Goal: Information Seeking & Learning: Learn about a topic

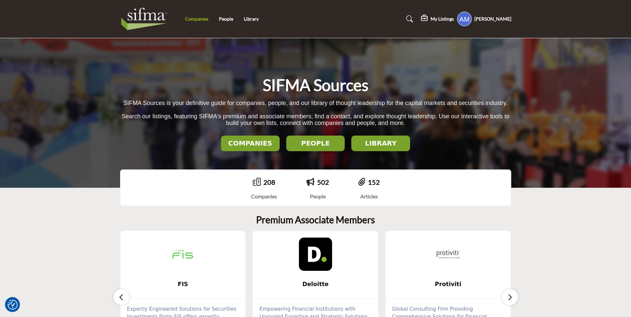
click at [205, 18] on link "Companies" at bounding box center [196, 19] width 23 height 6
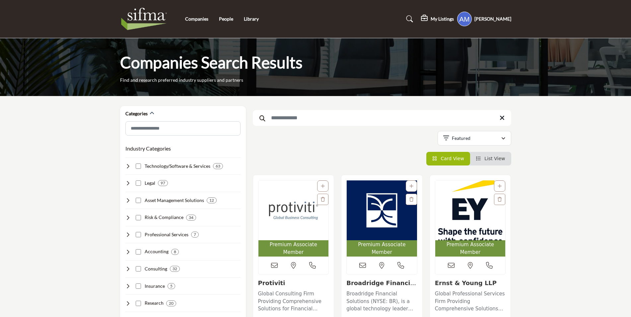
click at [351, 120] on input "Search Keyword" at bounding box center [382, 118] width 259 height 16
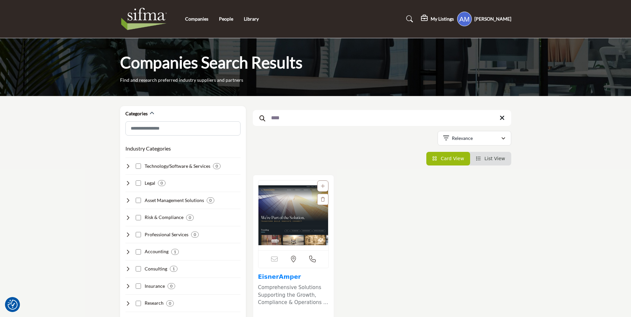
type input "****"
click at [161, 19] on img at bounding box center [145, 19] width 51 height 27
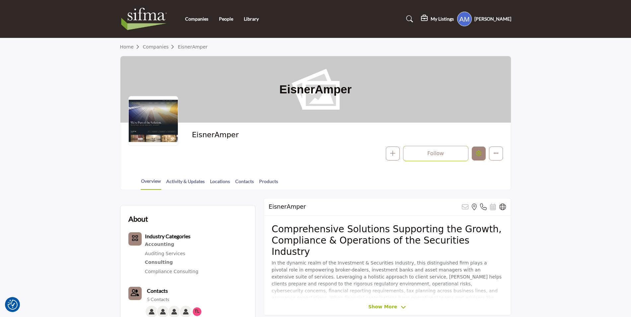
click at [486, 154] on button "Edit company" at bounding box center [479, 153] width 14 height 14
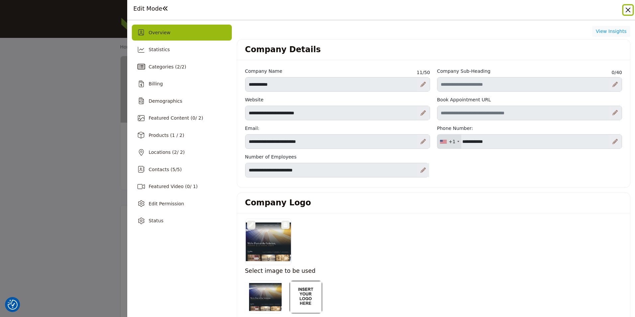
click at [626, 10] on button "Close" at bounding box center [627, 9] width 9 height 9
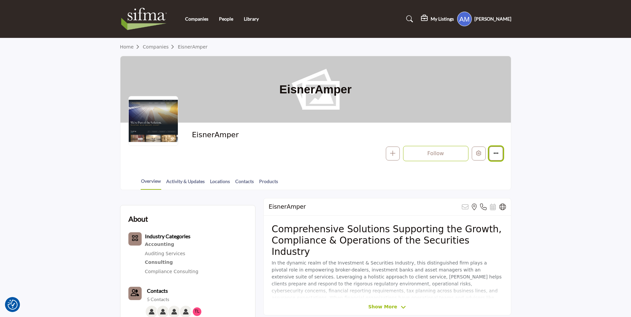
click at [502, 158] on button "Featured" at bounding box center [496, 153] width 14 height 14
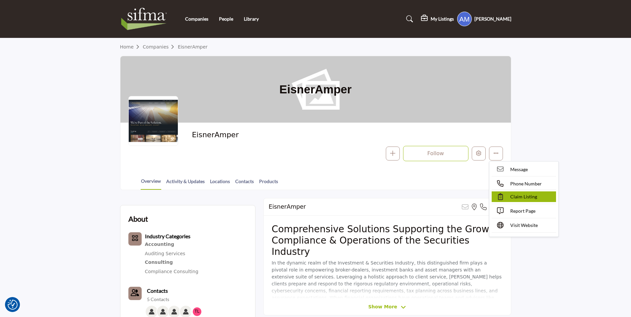
click at [526, 196] on span "Claim Listing" at bounding box center [523, 196] width 27 height 7
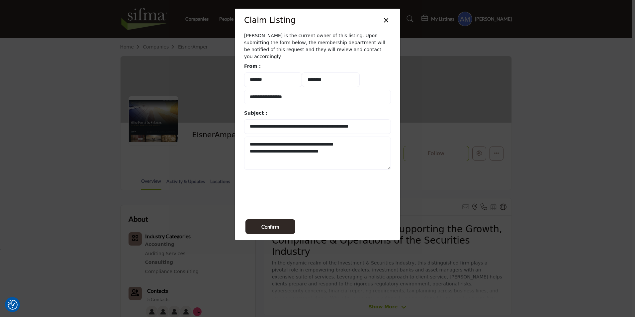
click at [387, 21] on button "×" at bounding box center [386, 19] width 10 height 13
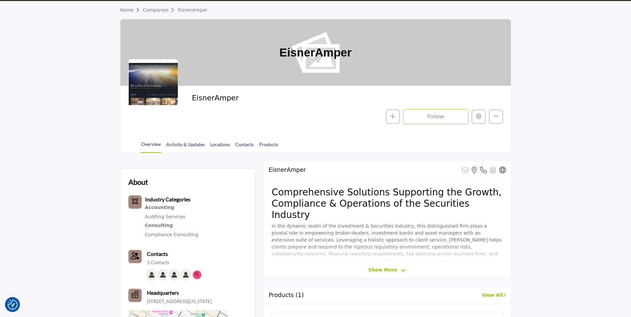
scroll to position [66, 0]
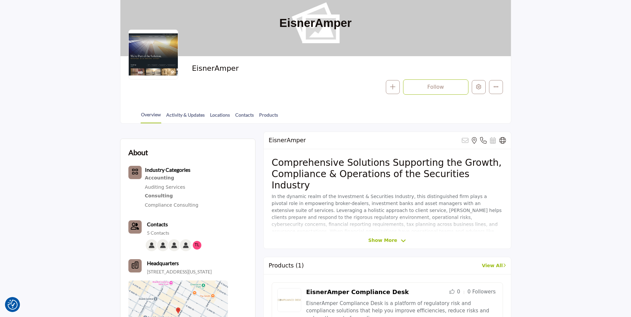
click at [377, 240] on span "Show More" at bounding box center [382, 240] width 29 height 7
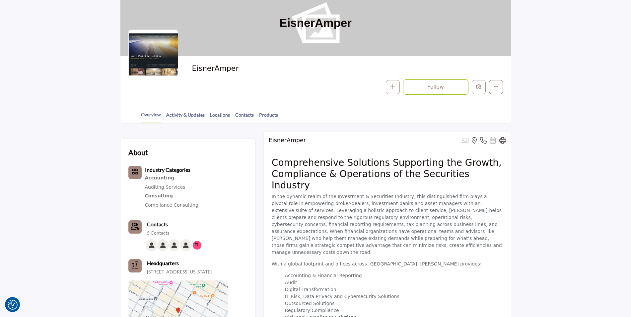
drag, startPoint x: 270, startPoint y: 157, endPoint x: 452, endPoint y: 293, distance: 226.7
click at [452, 293] on div "Comprehensive Solutions Supporting the Growth, Compliance & Operations of the S…" at bounding box center [387, 248] width 247 height 198
drag, startPoint x: 452, startPoint y: 293, endPoint x: 404, endPoint y: 190, distance: 113.4
click at [407, 193] on p "In the dynamic realm of the Investment & Securities Industry, this distinguishe…" at bounding box center [387, 224] width 231 height 63
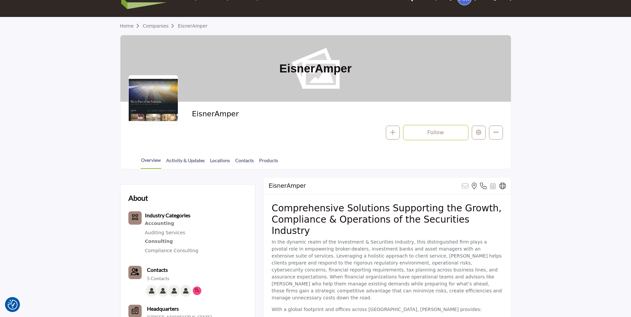
scroll to position [33, 0]
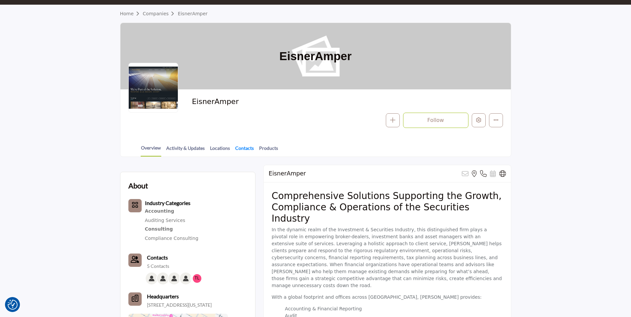
click at [246, 148] on link "Contacts" at bounding box center [244, 150] width 19 height 12
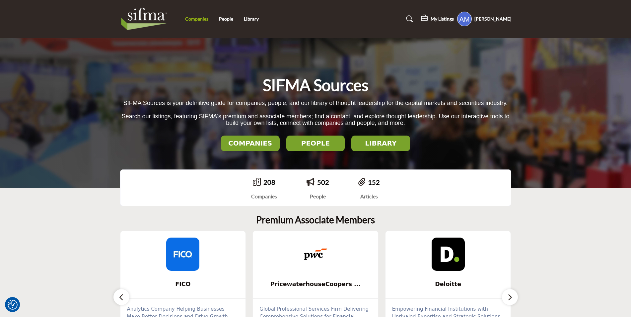
click at [197, 19] on link "Companies" at bounding box center [196, 19] width 23 height 6
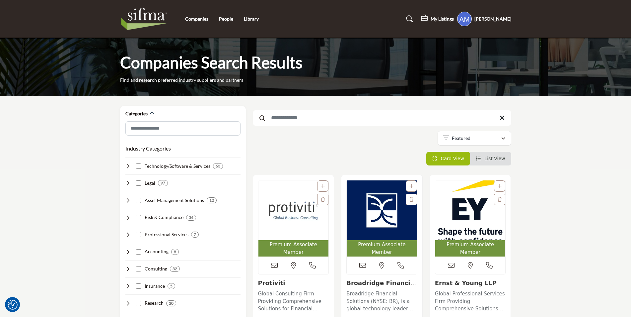
click at [318, 120] on input "Search Keyword" at bounding box center [382, 118] width 259 height 16
type input "******"
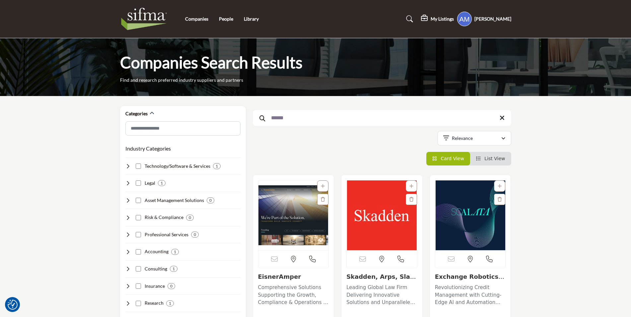
click at [503, 119] on icon at bounding box center [502, 118] width 5 height 7
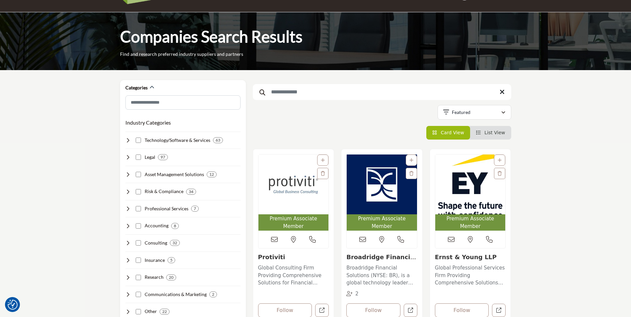
scroll to position [33, 0]
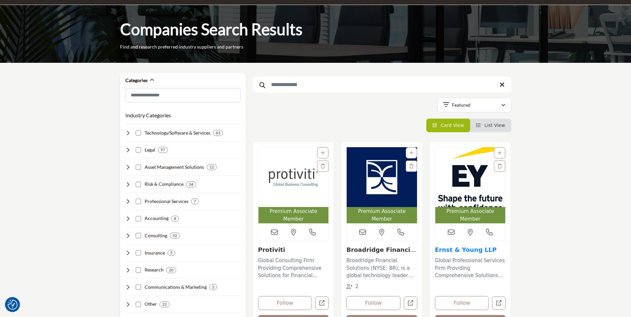
click at [459, 246] on link "Ernst & Young LLP" at bounding box center [466, 249] width 62 height 7
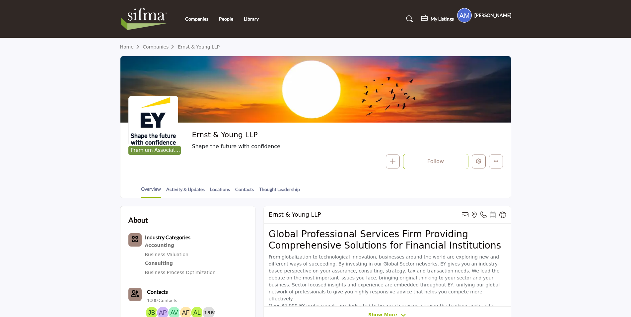
click at [396, 311] on span "Show More" at bounding box center [387, 314] width 38 height 7
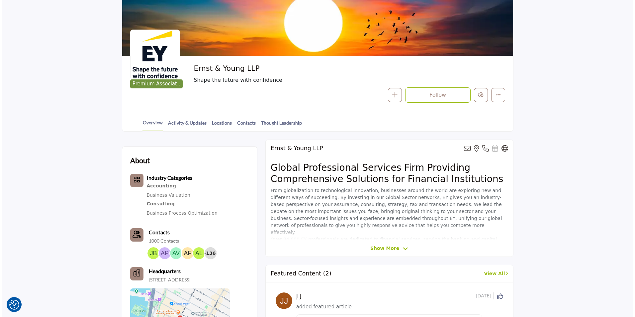
scroll to position [33, 0]
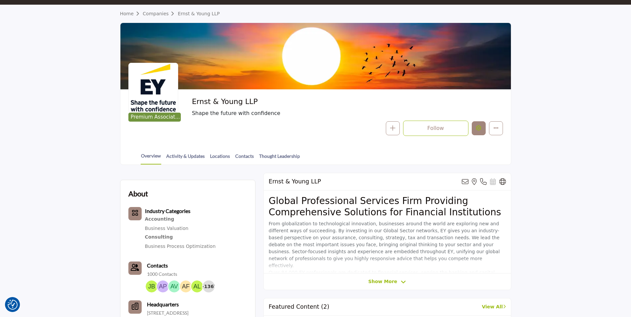
click at [477, 128] on icon "Edit company" at bounding box center [478, 127] width 5 height 5
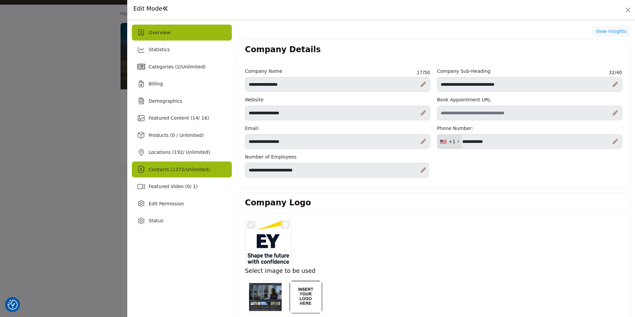
click at [190, 168] on span "Unlimited" at bounding box center [197, 169] width 22 height 5
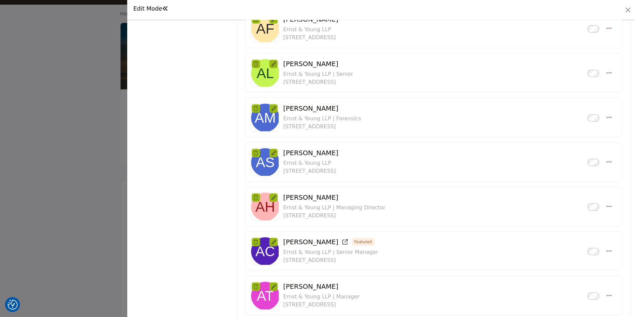
scroll to position [299, 0]
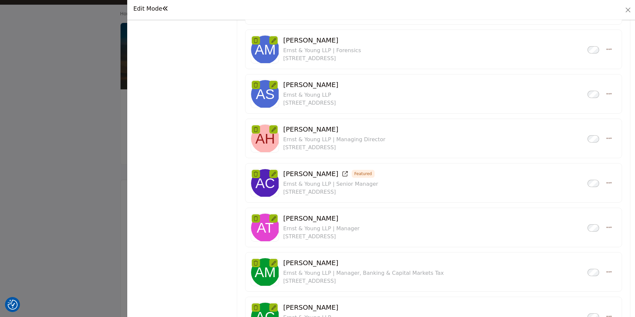
click at [308, 174] on h3 "Abhishek Chaki Featured Inactive" at bounding box center [330, 174] width 95 height 8
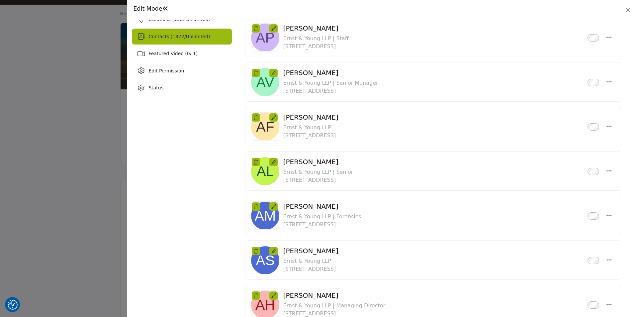
scroll to position [0, 0]
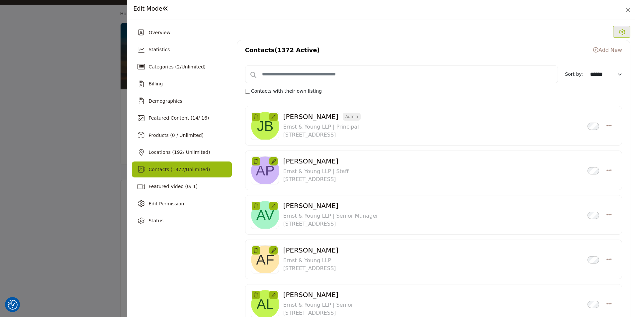
click at [618, 56] on div "Contacts (1372 Active) Add New" at bounding box center [433, 50] width 393 height 20
click at [611, 50] on link "Add New" at bounding box center [607, 50] width 29 height 6
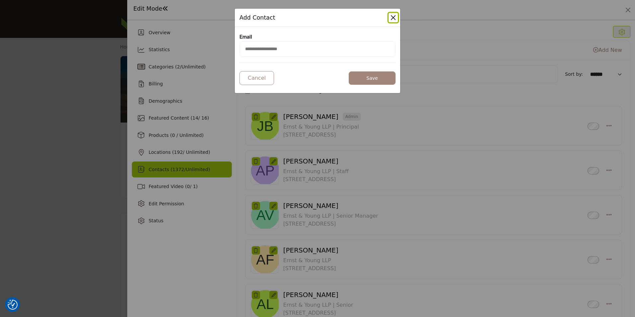
click at [391, 20] on button "Close Modal" at bounding box center [392, 17] width 9 height 9
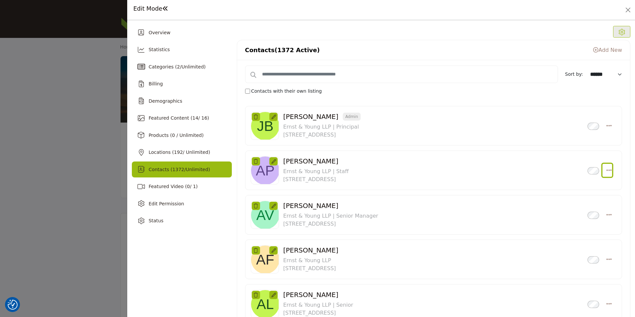
click at [606, 170] on icon "Select Droddown options" at bounding box center [608, 170] width 5 height 6
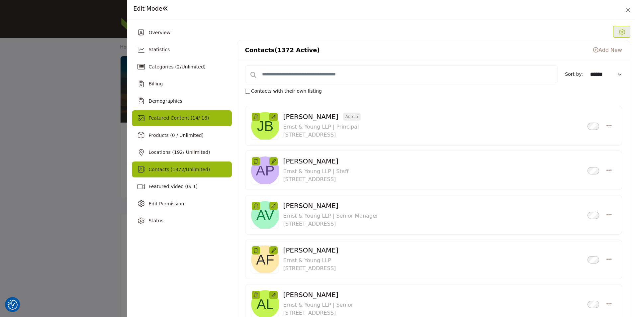
click at [192, 118] on span "14" at bounding box center [195, 117] width 6 height 5
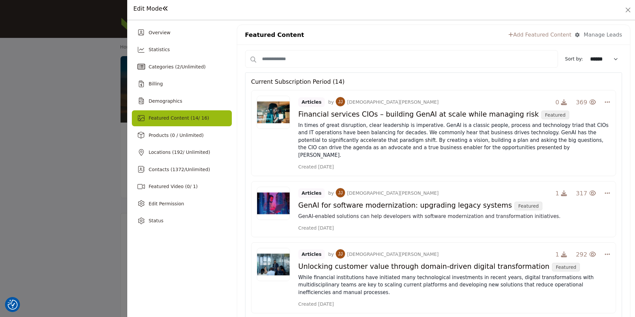
drag, startPoint x: 574, startPoint y: 110, endPoint x: 609, endPoint y: 110, distance: 34.5
click at [602, 110] on h4 "Financial services CIOs – building GenAI at scale while managing risk Featured" at bounding box center [454, 114] width 312 height 10
click at [283, 197] on img at bounding box center [273, 203] width 33 height 33
click at [471, 200] on h4 "GenAI for software modernization: upgrading legacy systems Featured" at bounding box center [454, 205] width 312 height 10
click at [625, 10] on button "Close" at bounding box center [627, 9] width 9 height 9
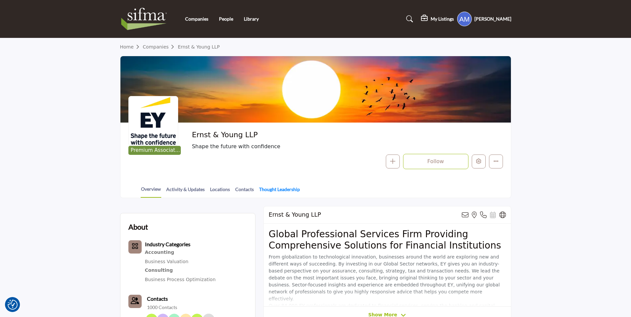
click at [267, 190] on link "Thought Leadership" at bounding box center [279, 192] width 41 height 12
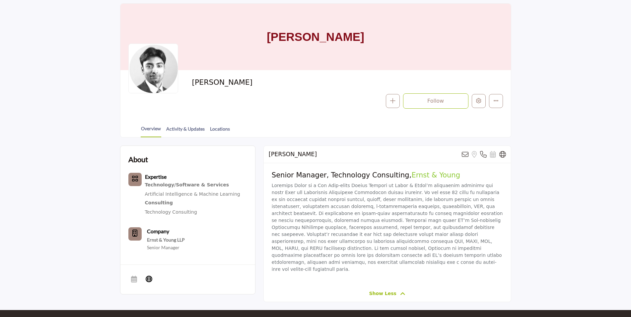
scroll to position [66, 0]
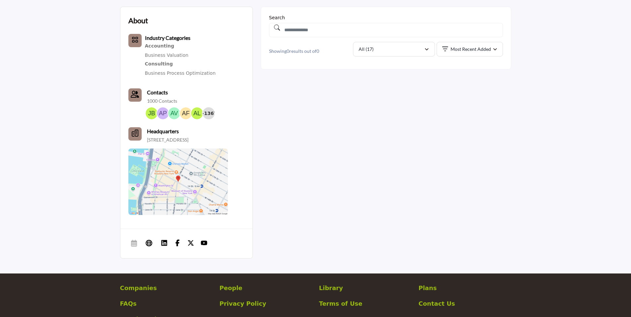
scroll to position [199, 0]
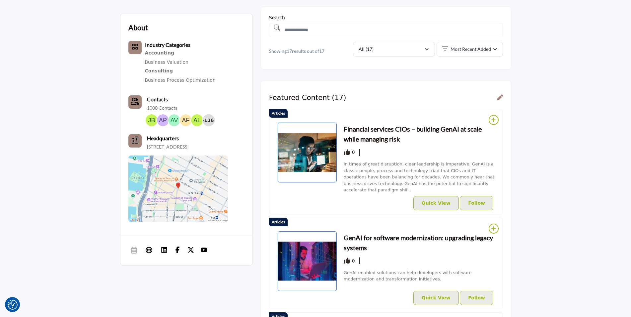
click at [380, 127] on h3 "Financial services CIOs – building GenAI at scale while managing risk" at bounding box center [419, 134] width 151 height 20
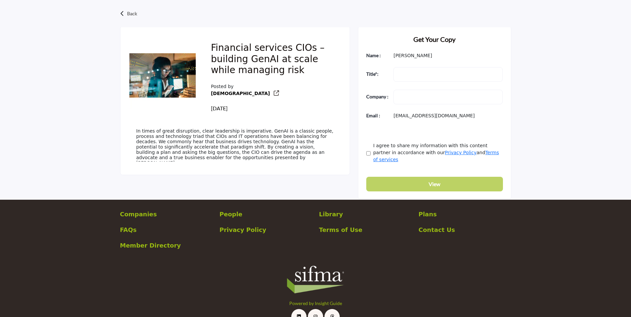
scroll to position [199, 0]
drag, startPoint x: 377, startPoint y: 109, endPoint x: 512, endPoint y: 121, distance: 135.6
click at [512, 121] on div "Back Financial services CIOs – building GenAI at scale while managing risk Post…" at bounding box center [315, 99] width 398 height 201
drag, startPoint x: 512, startPoint y: 121, endPoint x: 548, endPoint y: 117, distance: 35.4
click at [545, 123] on div "Back Financial services CIOs – building GenAI at scale while managing risk Post…" at bounding box center [315, 99] width 631 height 201
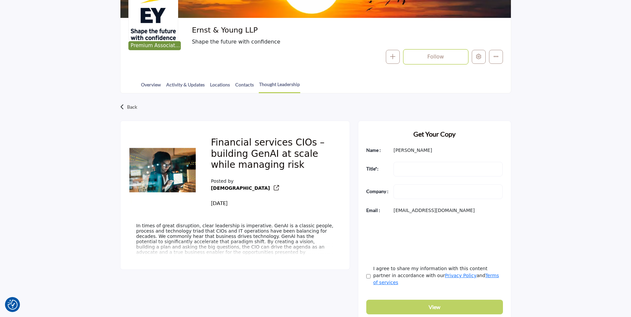
scroll to position [100, 0]
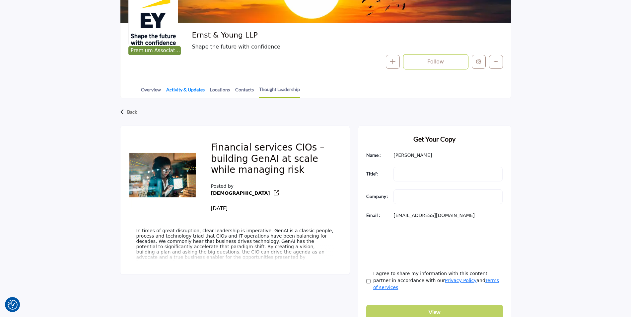
click at [192, 91] on link "Activity & Updates" at bounding box center [185, 92] width 39 height 12
click at [150, 86] on div "Overview Activity & Updates Locations Contacts Thought Leadership" at bounding box center [324, 87] width 374 height 21
click at [148, 93] on link "Overview" at bounding box center [151, 92] width 21 height 12
click at [478, 62] on icon "Edit company" at bounding box center [478, 61] width 5 height 5
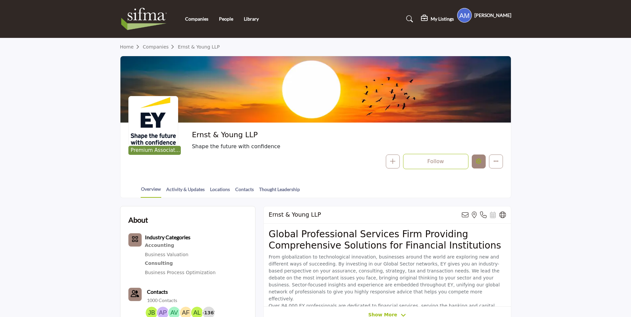
click at [475, 164] on button "Edit company" at bounding box center [479, 161] width 14 height 14
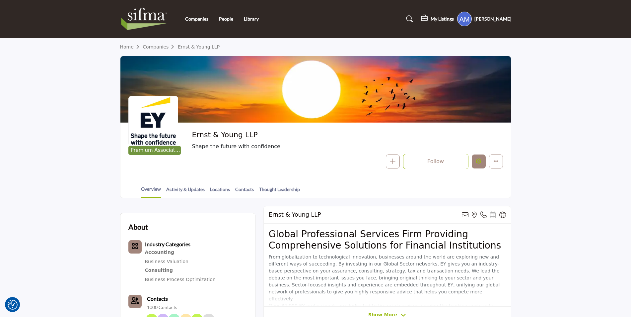
click at [482, 163] on button "Edit company" at bounding box center [479, 161] width 14 height 14
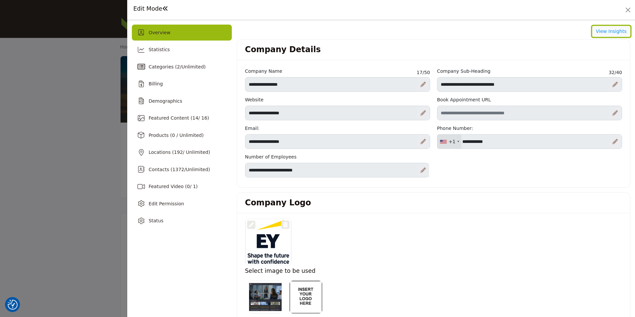
click at [613, 36] on button "View Insights" at bounding box center [611, 31] width 38 height 11
click at [625, 11] on button "Close" at bounding box center [627, 9] width 9 height 9
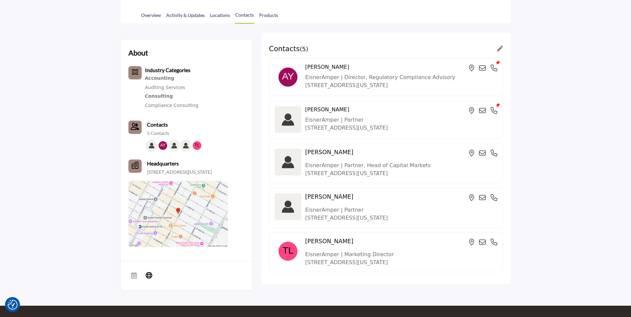
scroll to position [100, 0]
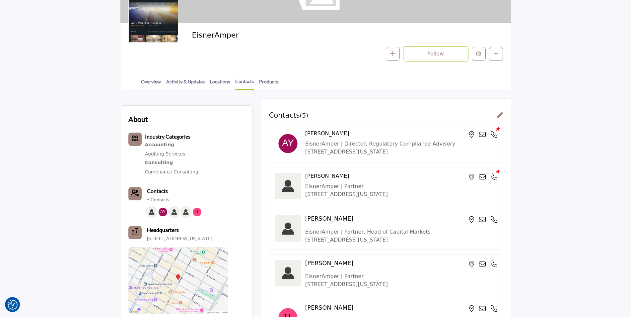
click at [500, 115] on icon at bounding box center [500, 115] width 6 height 6
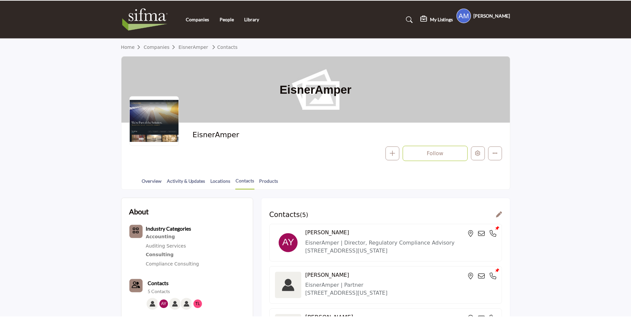
scroll to position [100, 0]
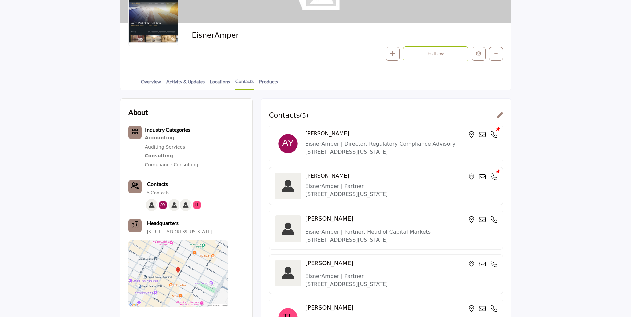
click at [500, 112] on icon at bounding box center [500, 115] width 6 height 6
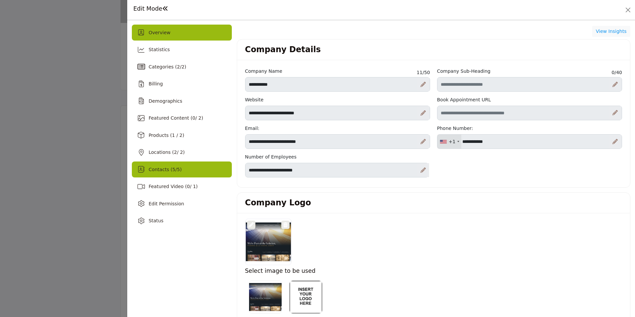
click at [165, 167] on span "Contacts ( 5 / 5 )" at bounding box center [164, 169] width 33 height 5
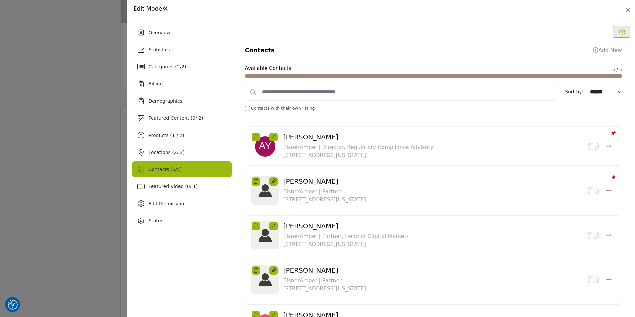
scroll to position [33, 0]
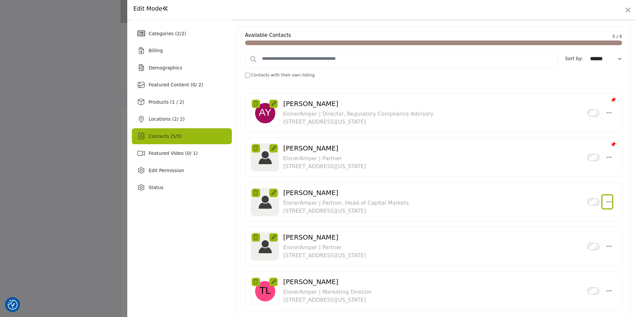
click at [606, 200] on icon "Select Droddown options" at bounding box center [608, 201] width 5 height 6
click at [575, 262] on link "Create Listing" at bounding box center [576, 265] width 64 height 12
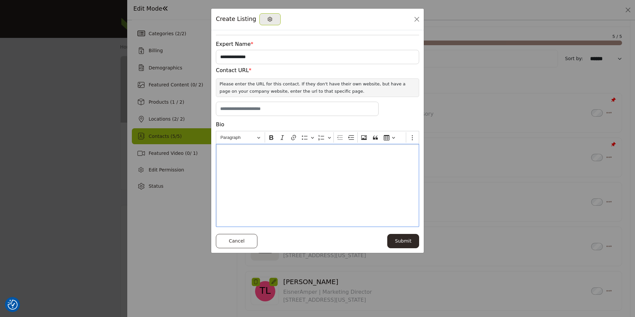
drag, startPoint x: 223, startPoint y: 159, endPoint x: 327, endPoint y: 219, distance: 119.5
click at [327, 219] on div "Editor editing area: main" at bounding box center [317, 185] width 203 height 83
click at [416, 21] on button "Close" at bounding box center [416, 19] width 9 height 9
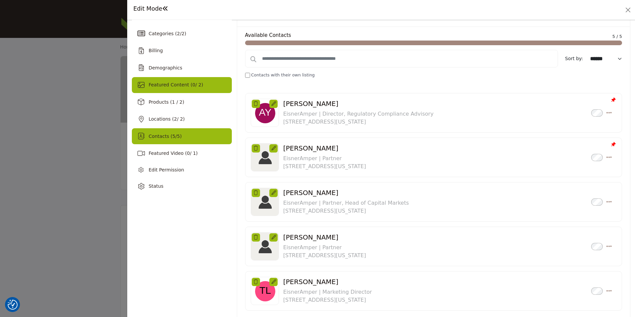
click at [197, 82] on span "Featured Content ( 0 / 2)" at bounding box center [175, 84] width 54 height 5
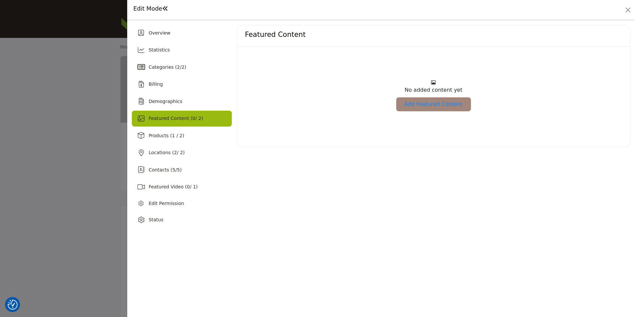
click at [439, 108] on link "Add Featured Content" at bounding box center [433, 104] width 75 height 14
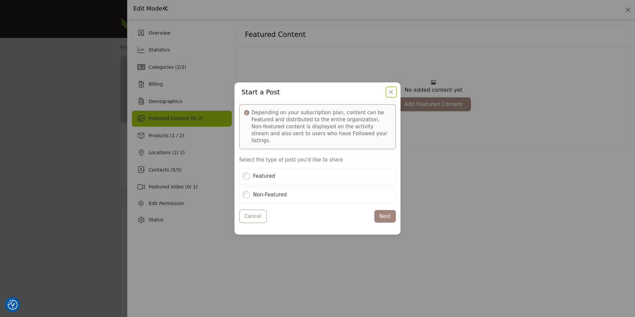
click at [390, 92] on button "Close" at bounding box center [390, 91] width 9 height 9
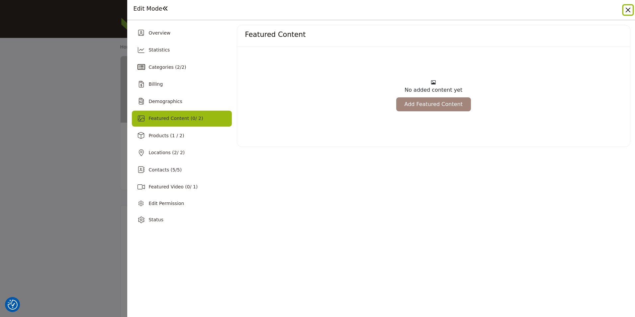
click at [626, 9] on button "Close" at bounding box center [627, 9] width 9 height 9
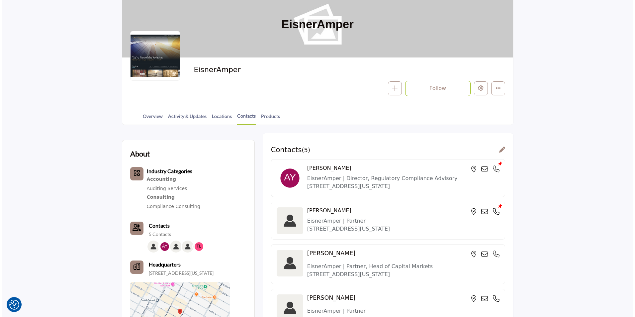
scroll to position [66, 0]
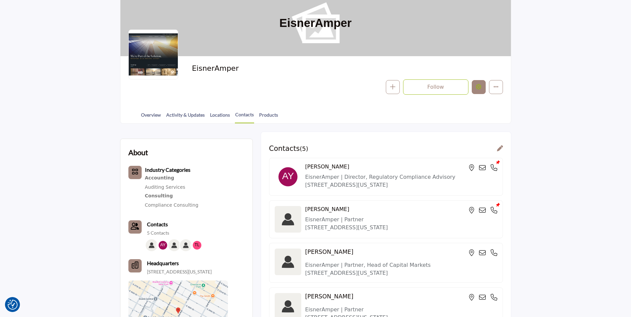
click at [479, 87] on icon "Edit company" at bounding box center [478, 86] width 5 height 5
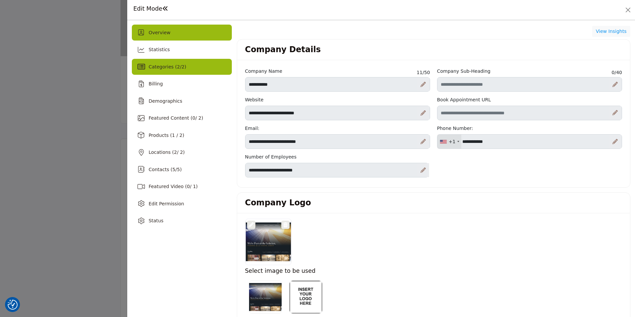
click at [181, 63] on div "Categories ( 2 / 2 )" at bounding box center [182, 67] width 100 height 16
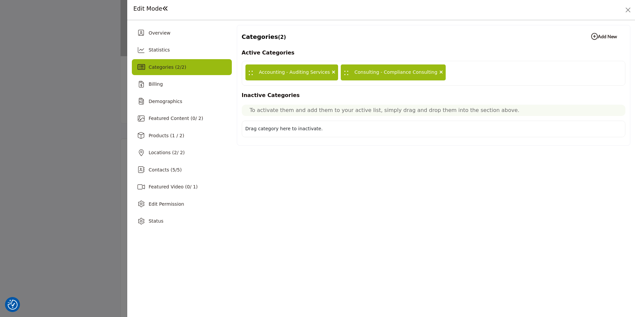
click at [611, 37] on b "Add New Add New" at bounding box center [604, 36] width 26 height 7
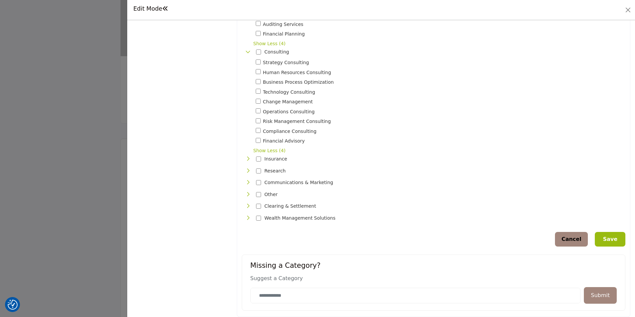
scroll to position [204, 0]
click at [246, 156] on icon "Toggle Category" at bounding box center [247, 158] width 5 height 5
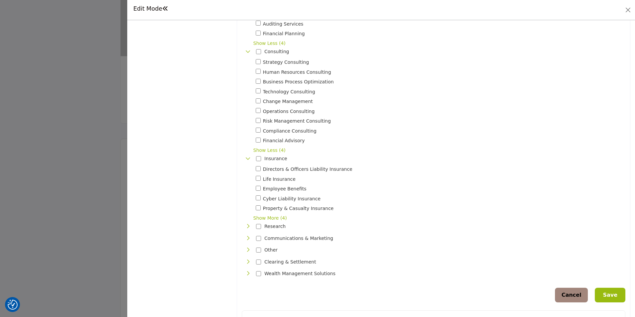
click at [246, 156] on icon "Toggle Category" at bounding box center [247, 158] width 5 height 5
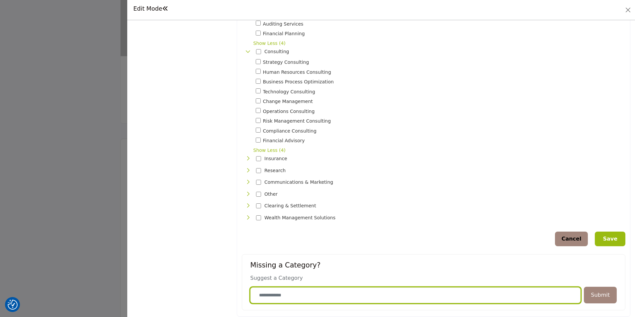
click at [286, 290] on input "Category Name" at bounding box center [415, 295] width 330 height 16
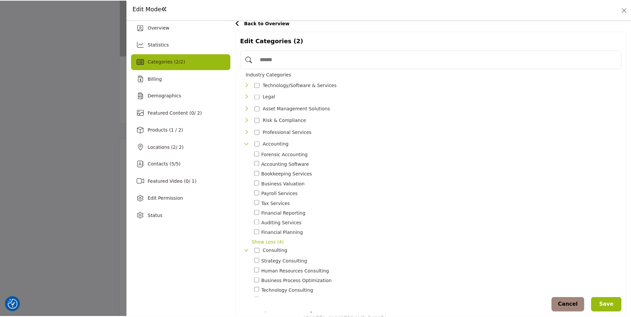
scroll to position [0, 0]
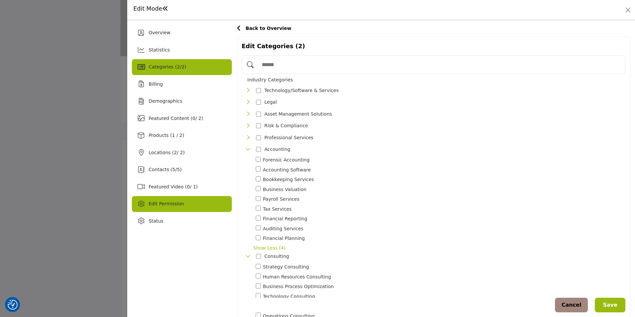
click at [197, 205] on div "Edit Permission" at bounding box center [182, 204] width 100 height 16
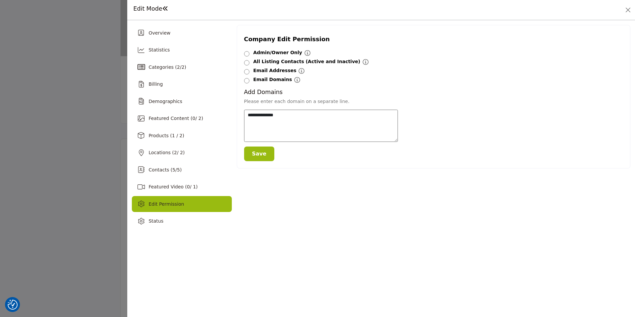
drag, startPoint x: 242, startPoint y: 40, endPoint x: 342, endPoint y: 40, distance: 99.6
click at [342, 40] on div "Company Edit Permission Admin/Owner Only Admin/Owner Only All Listing Contacts …" at bounding box center [433, 96] width 393 height 143
drag, startPoint x: 308, startPoint y: 115, endPoint x: 235, endPoint y: 110, distance: 73.2
click at [235, 110] on div "Overview Statistics Categories ( 2 / 2 ) Billing Demographics 0 / 2) 2 5" at bounding box center [381, 127] width 498 height 204
click at [436, 228] on div "Company Edit Permission Admin/Owner Only Admin/Owner Only" at bounding box center [433, 127] width 393 height 204
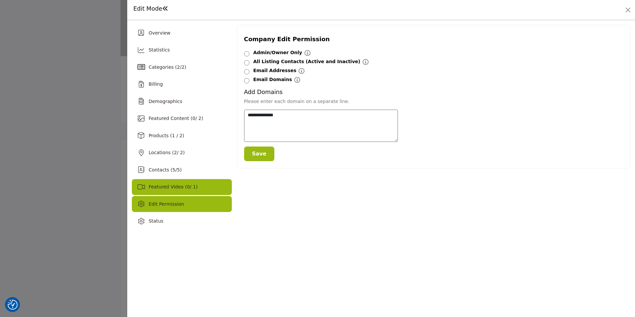
click at [155, 191] on div "Featured Video ( 0 / 1)" at bounding box center [182, 187] width 100 height 16
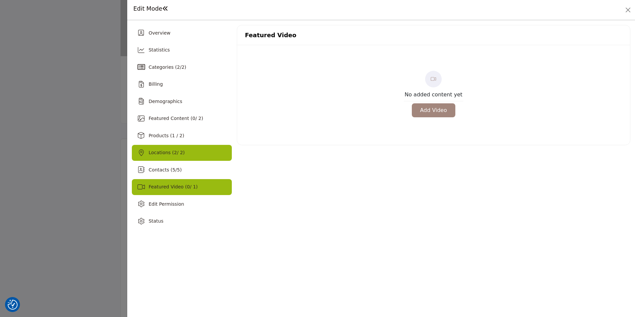
click at [179, 157] on div "Locations ( 2 / 2)" at bounding box center [182, 153] width 100 height 16
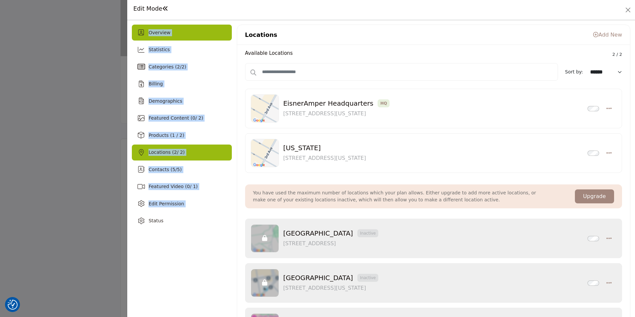
drag, startPoint x: 130, startPoint y: 235, endPoint x: 174, endPoint y: 34, distance: 205.8
click at [174, 34] on div "Overview Statistics Categories ( 2 / 2 ) Billing Demographics 0" at bounding box center [380, 168] width 507 height 297
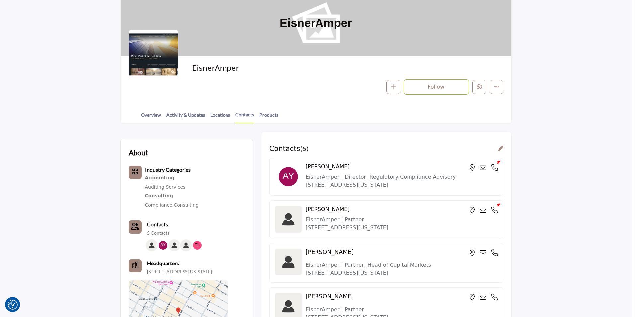
click at [83, 174] on div at bounding box center [317, 158] width 635 height 317
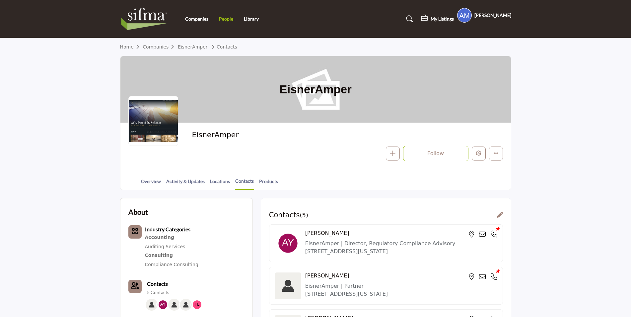
click at [227, 21] on link "People" at bounding box center [226, 19] width 14 height 6
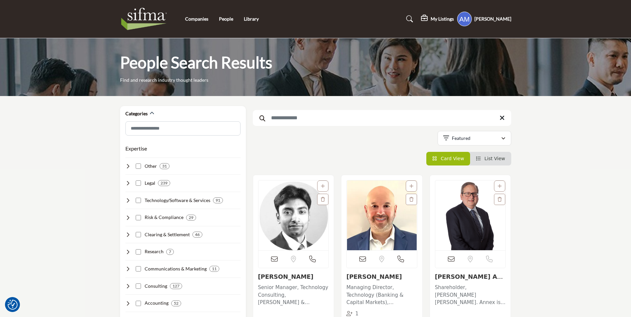
click at [348, 119] on input "Search Keyword" at bounding box center [382, 118] width 259 height 16
click at [304, 119] on input "Search Keyword" at bounding box center [382, 118] width 259 height 16
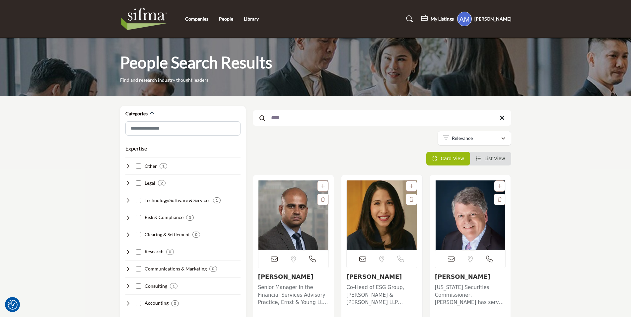
click at [339, 120] on input "****" at bounding box center [382, 118] width 259 height 16
type input "**********"
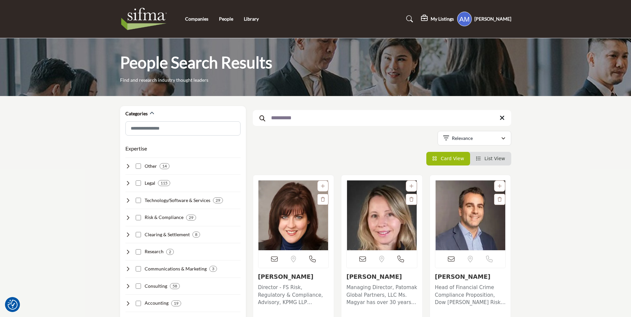
click at [498, 117] on input "**********" at bounding box center [382, 118] width 259 height 16
click at [502, 118] on icon at bounding box center [502, 118] width 5 height 7
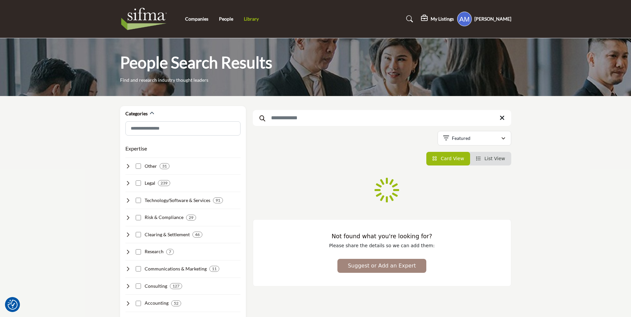
click at [252, 18] on link "Library" at bounding box center [251, 19] width 15 height 6
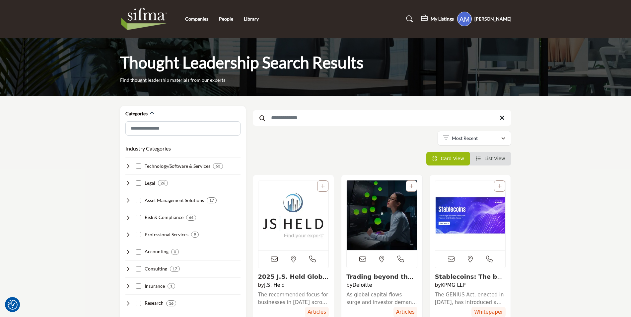
click at [310, 116] on input "Search Keyword" at bounding box center [382, 118] width 259 height 16
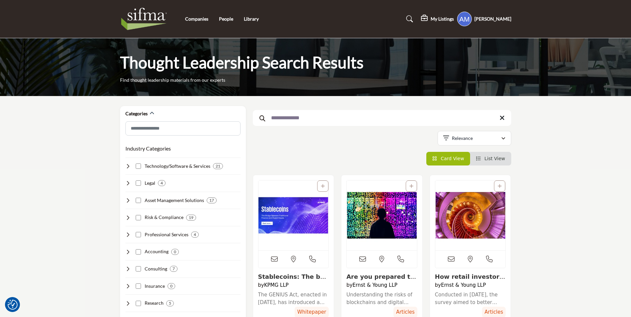
type input "**********"
drag, startPoint x: 501, startPoint y: 119, endPoint x: 74, endPoint y: 139, distance: 427.6
click at [501, 119] on icon at bounding box center [502, 118] width 5 height 7
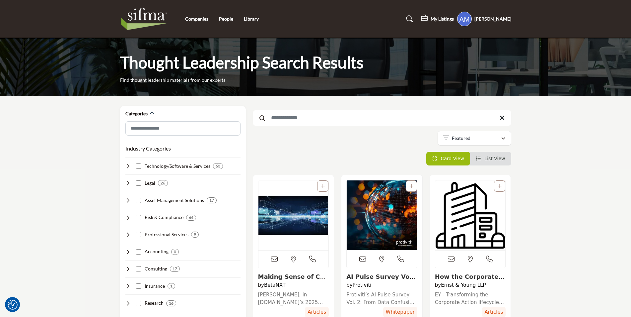
click at [147, 18] on img at bounding box center [145, 19] width 51 height 27
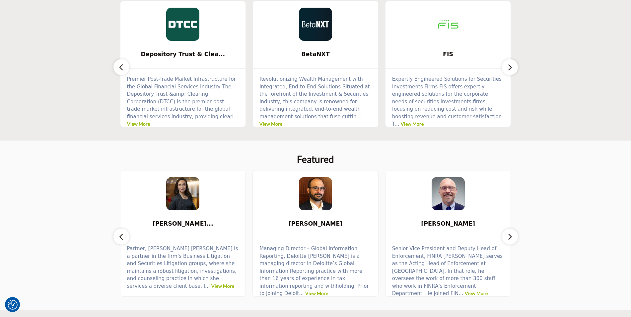
scroll to position [266, 0]
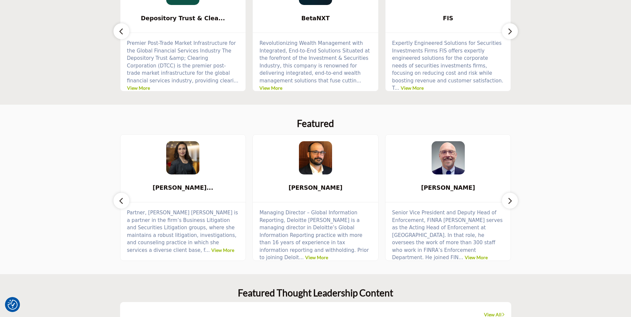
click at [129, 207] on div "Partner, Lowenstein Sandler Jennifer is a partner in the firm’s Business Litiga…" at bounding box center [182, 231] width 125 height 58
click at [506, 196] on button "button" at bounding box center [510, 200] width 16 height 16
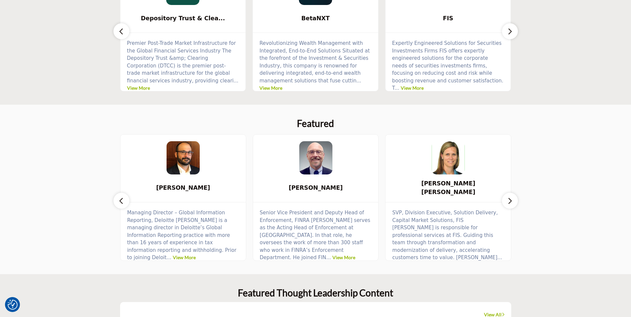
click at [507, 197] on icon "button" at bounding box center [509, 200] width 5 height 8
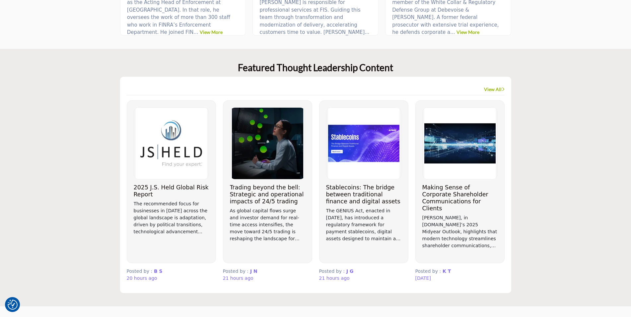
scroll to position [531, 0]
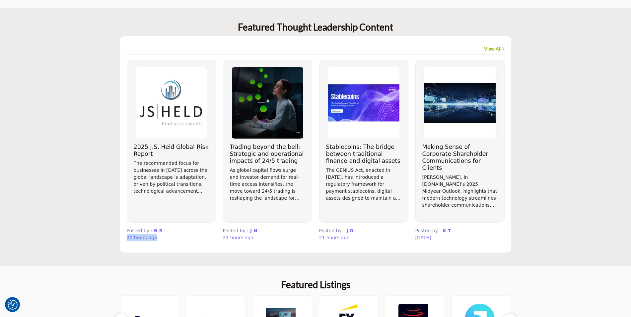
drag, startPoint x: 178, startPoint y: 238, endPoint x: 93, endPoint y: 236, distance: 85.0
click at [93, 236] on section "Featured Thought Leadership Content View All B S 20 hours ago J N 21 hours ago …" at bounding box center [315, 136] width 631 height 257
click at [551, 140] on section "Featured Thought Leadership Content View All B S 20 hours ago J N 21 hours ago …" at bounding box center [315, 136] width 631 height 257
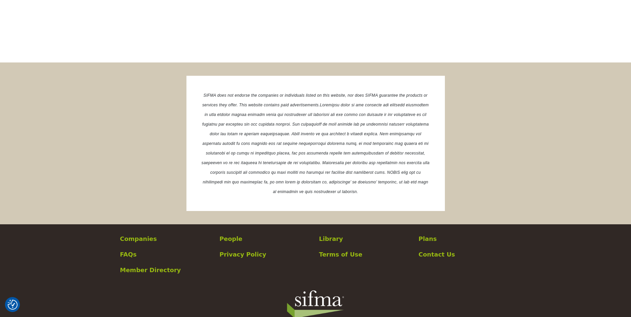
scroll to position [1241, 0]
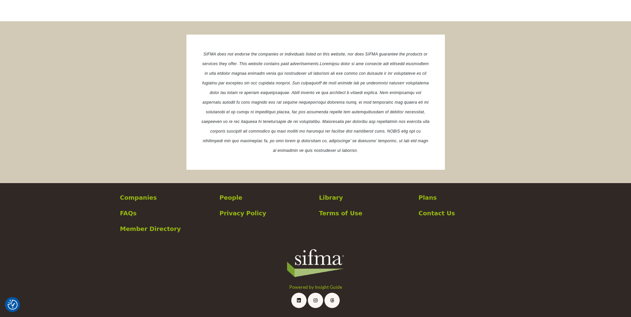
click at [422, 196] on p "Plans" at bounding box center [465, 197] width 93 height 9
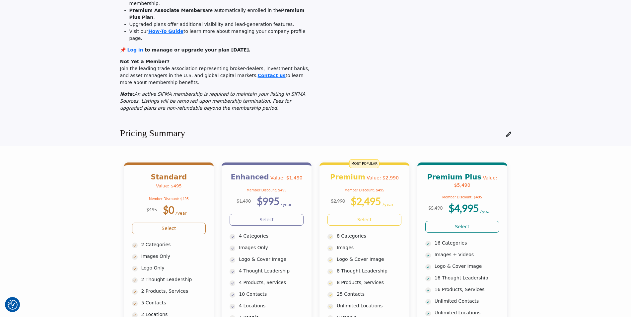
scroll to position [266, 0]
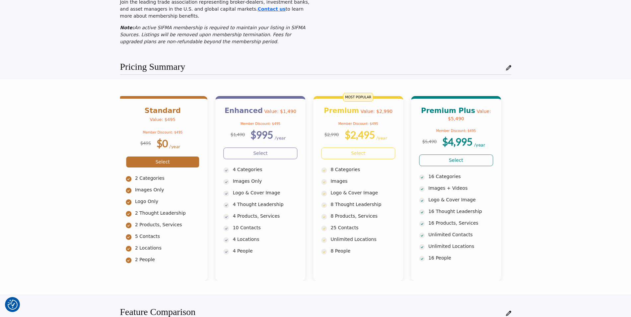
drag, startPoint x: 177, startPoint y: 143, endPoint x: 146, endPoint y: 143, distance: 30.9
click at [146, 175] on p "2 Categories" at bounding box center [167, 178] width 65 height 7
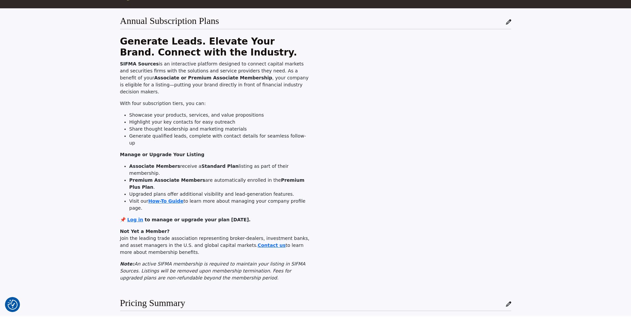
scroll to position [0, 0]
